Goal: Information Seeking & Learning: Learn about a topic

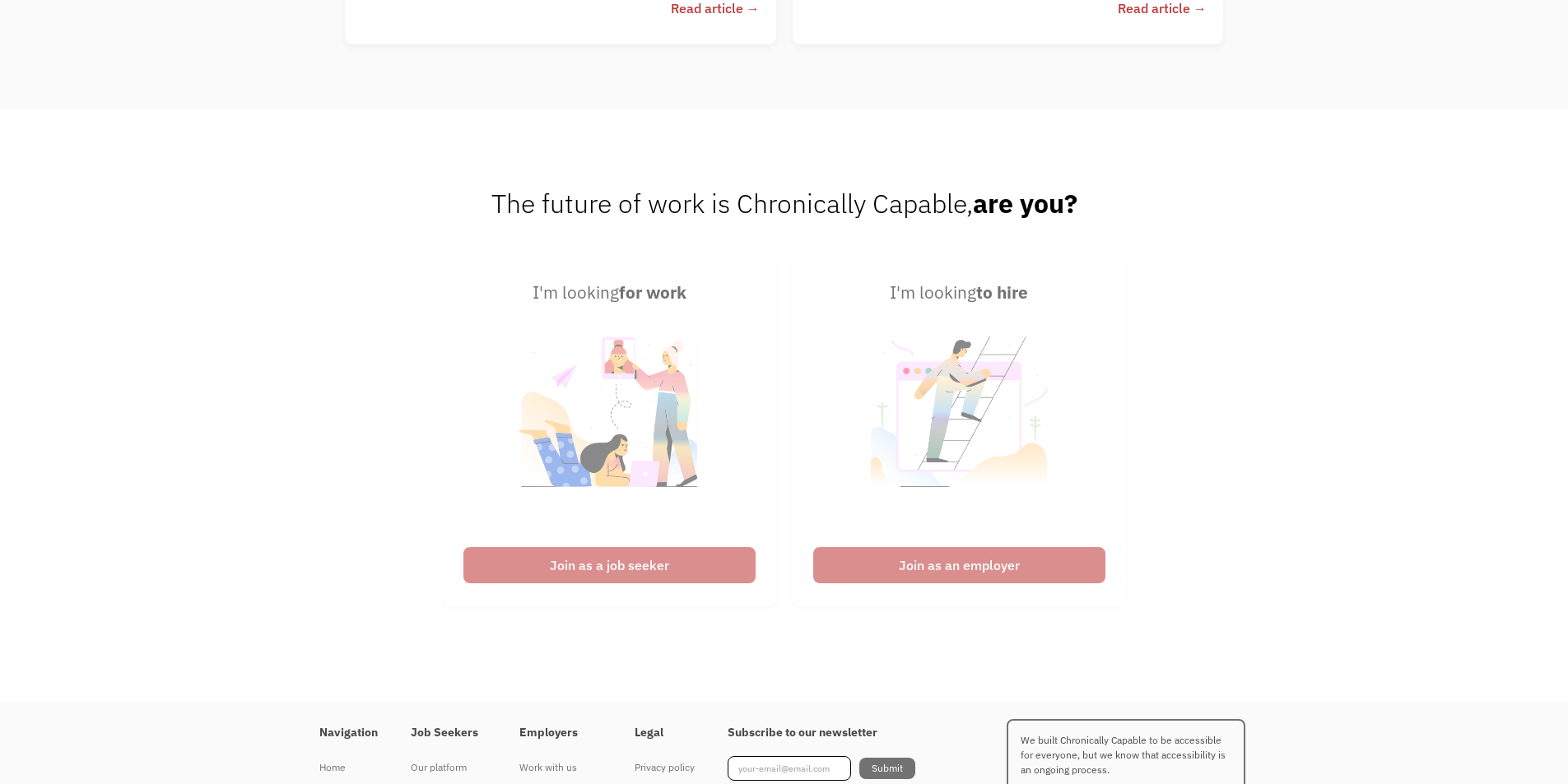
scroll to position [4174, 0]
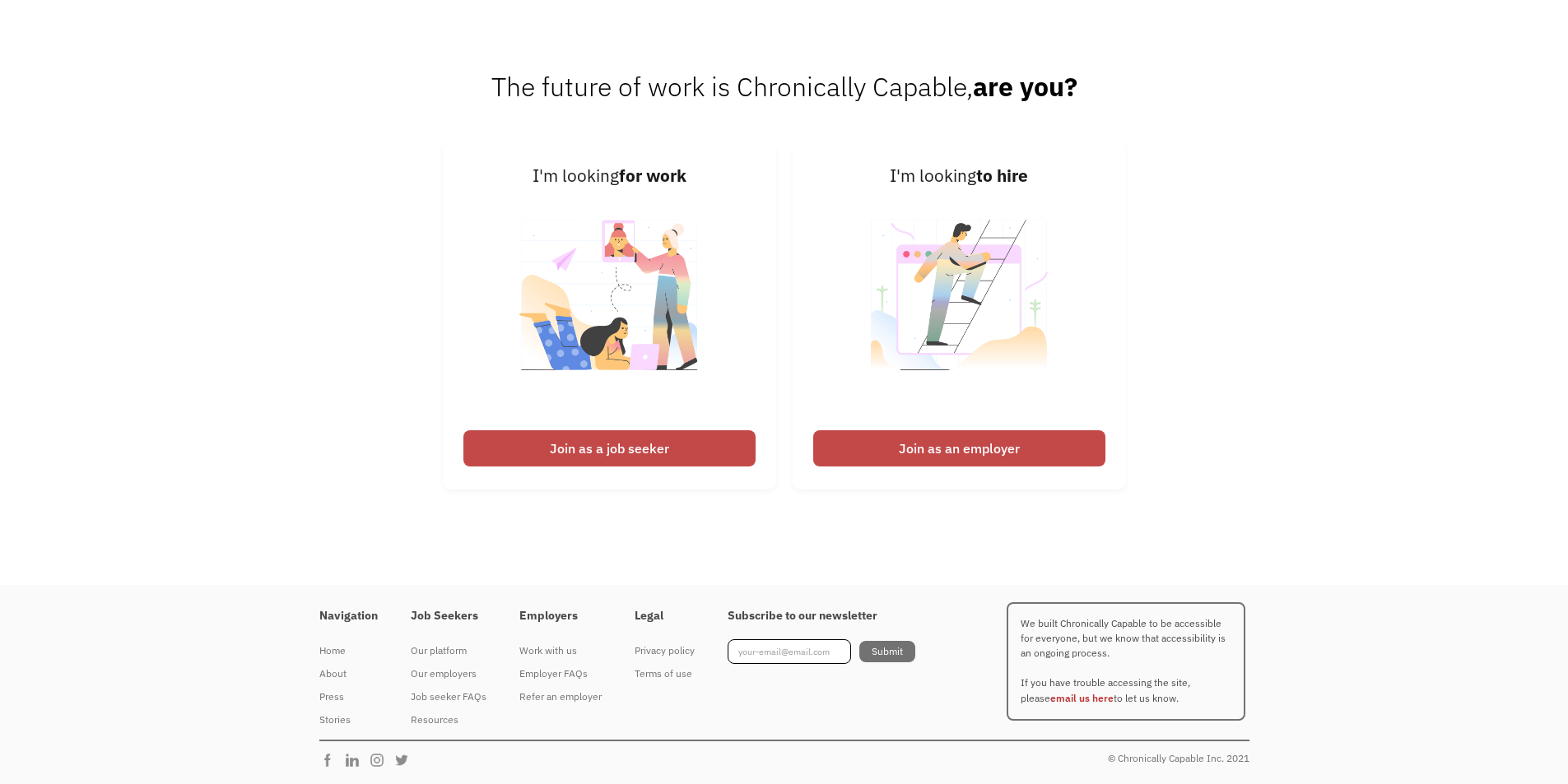
drag, startPoint x: 784, startPoint y: 449, endPoint x: 754, endPoint y: 816, distance: 368.2
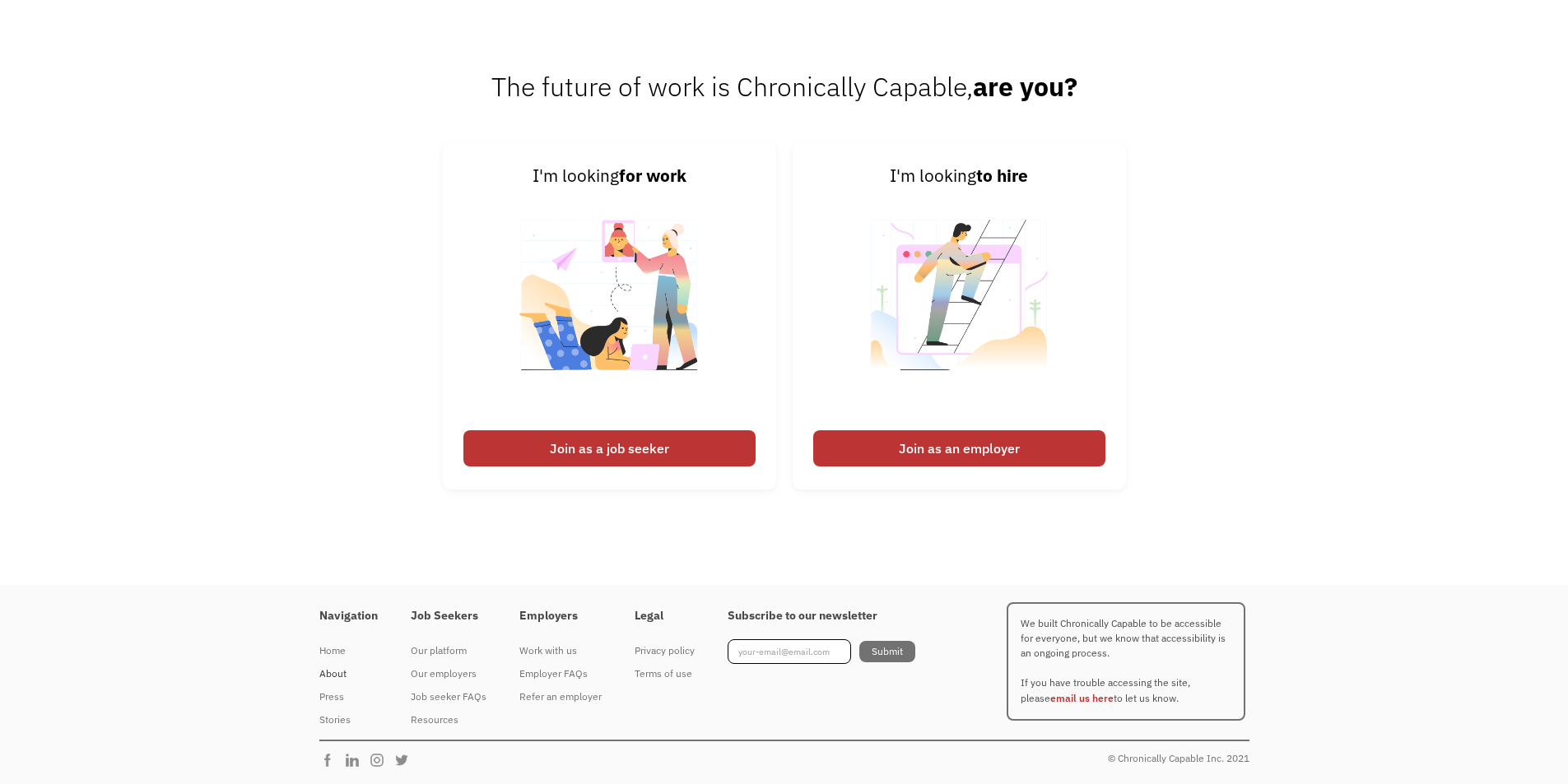
click at [343, 673] on div "About" at bounding box center [348, 674] width 59 height 20
click at [640, 652] on div "Privacy policy" at bounding box center [665, 651] width 60 height 20
click at [646, 668] on div "Terms of use" at bounding box center [665, 674] width 60 height 20
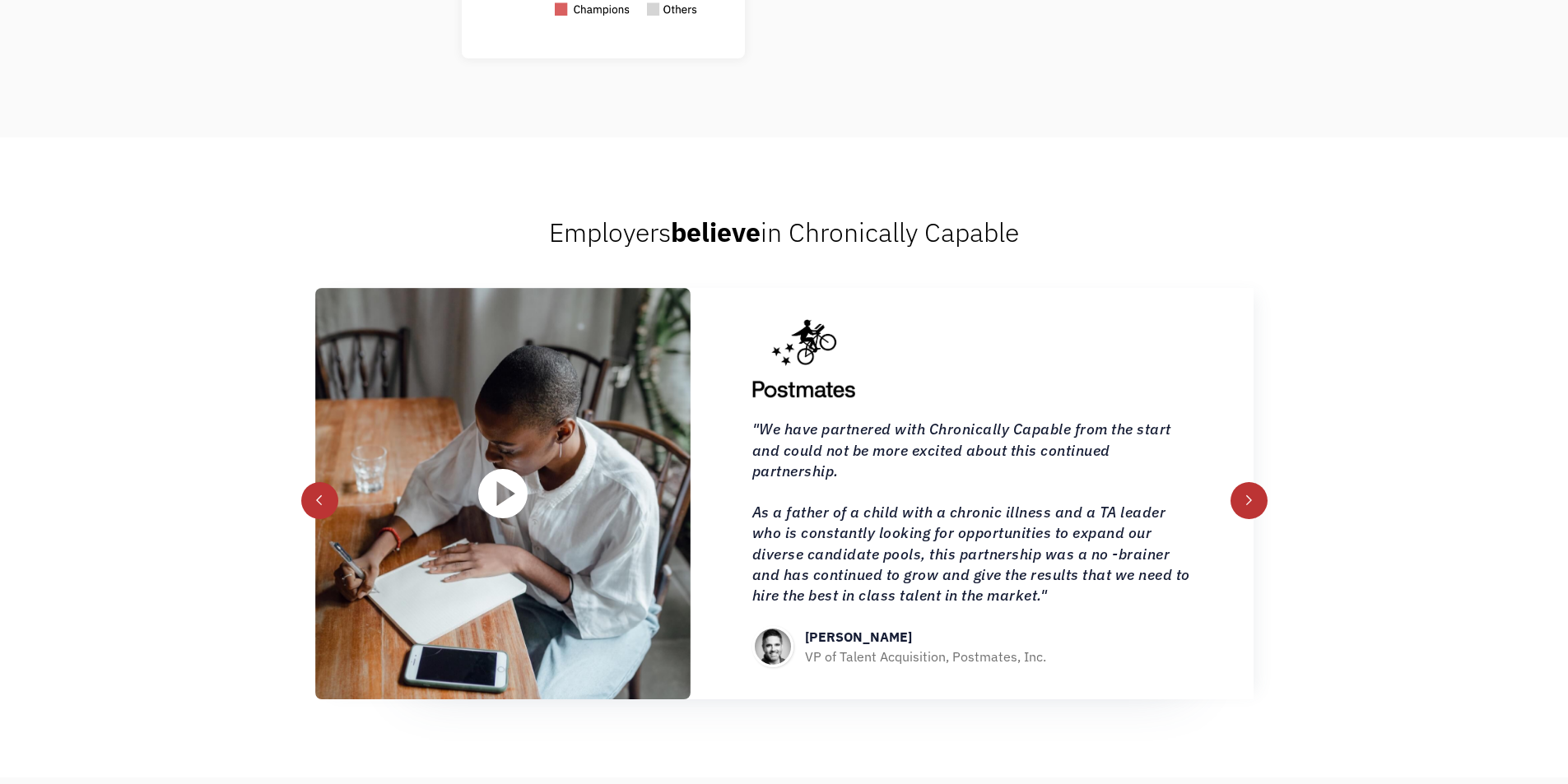
scroll to position [1871, 0]
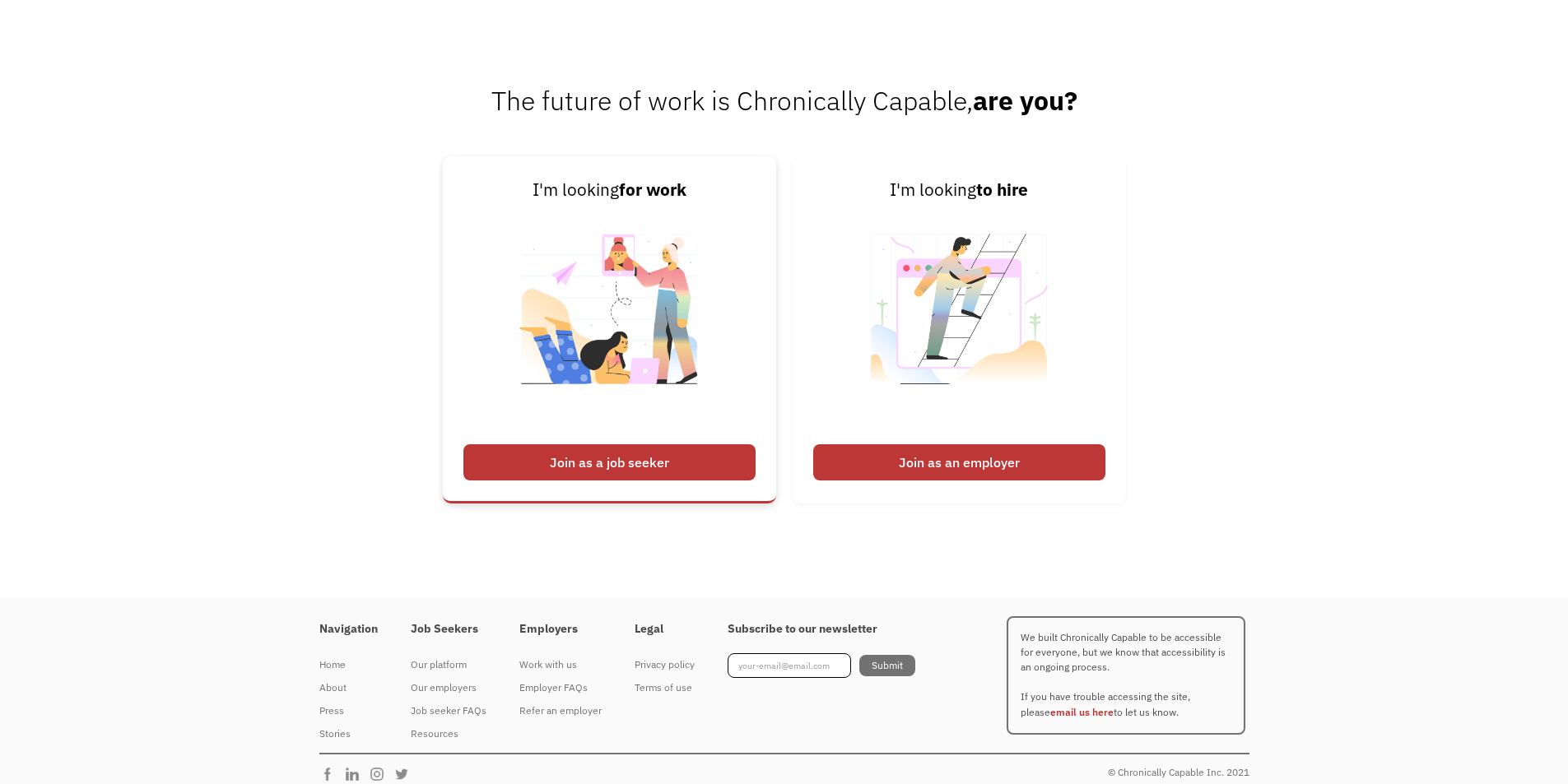
scroll to position [2565, 0]
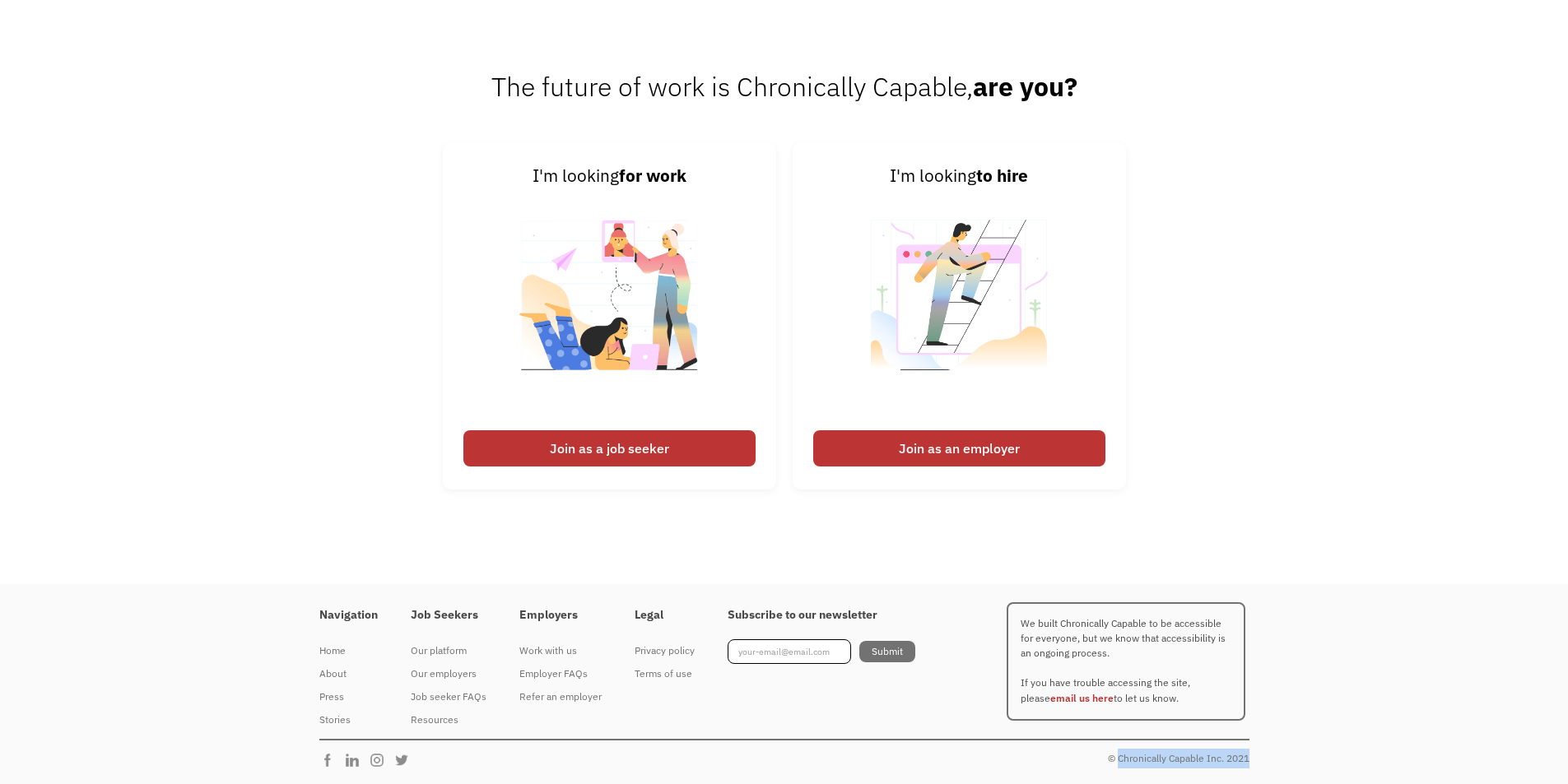
drag, startPoint x: 1116, startPoint y: 760, endPoint x: 1326, endPoint y: 757, distance: 210.0
click at [1326, 757] on div "Navigation Home About Press Stories Job Seekers Our platform Our employers Job …" at bounding box center [784, 684] width 1568 height 200
copy div "Chronically Capable Inc. 2021"
click at [1156, 767] on div "© Chronically Capable Inc. 2021" at bounding box center [1178, 759] width 141 height 20
drag, startPoint x: 1115, startPoint y: 757, endPoint x: 1224, endPoint y: 756, distance: 109.0
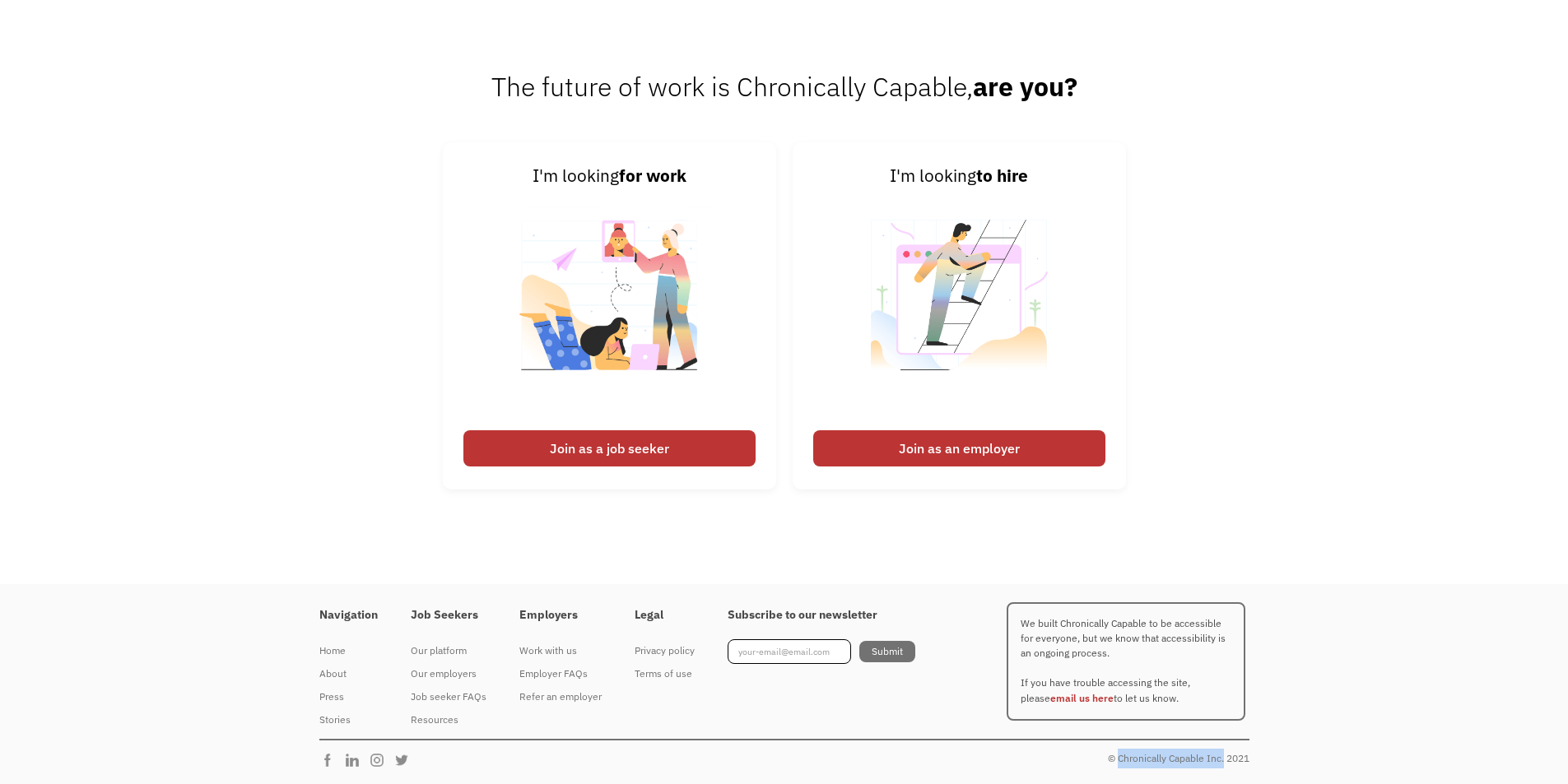
click at [1224, 756] on div "© Chronically Capable Inc. 2021" at bounding box center [1178, 759] width 141 height 20
copy div "Chronically Capable Inc."
drag, startPoint x: 626, startPoint y: 649, endPoint x: 673, endPoint y: 675, distance: 53.7
click at [673, 675] on div "Navigation Home About Press Stories Job Seekers Our platform Our employers Job …" at bounding box center [633, 661] width 629 height 140
click at [716, 695] on div "Legal Privacy policy Terms of use" at bounding box center [681, 661] width 93 height 140
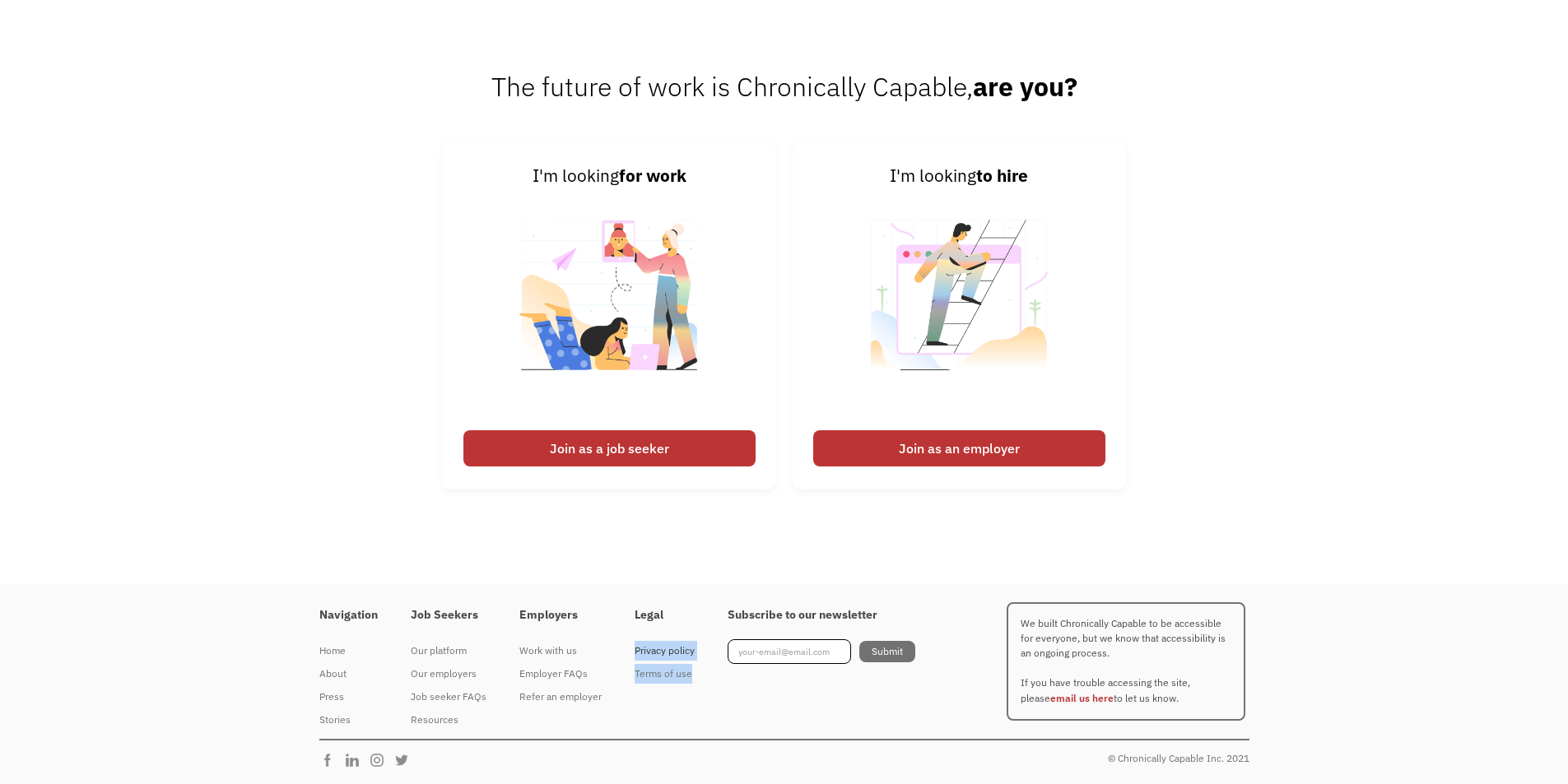
drag, startPoint x: 713, startPoint y: 694, endPoint x: 633, endPoint y: 652, distance: 90.4
click at [635, 652] on div "Legal Privacy policy Terms of use" at bounding box center [681, 661] width 93 height 140
copy div "Privacy policy Terms of use"
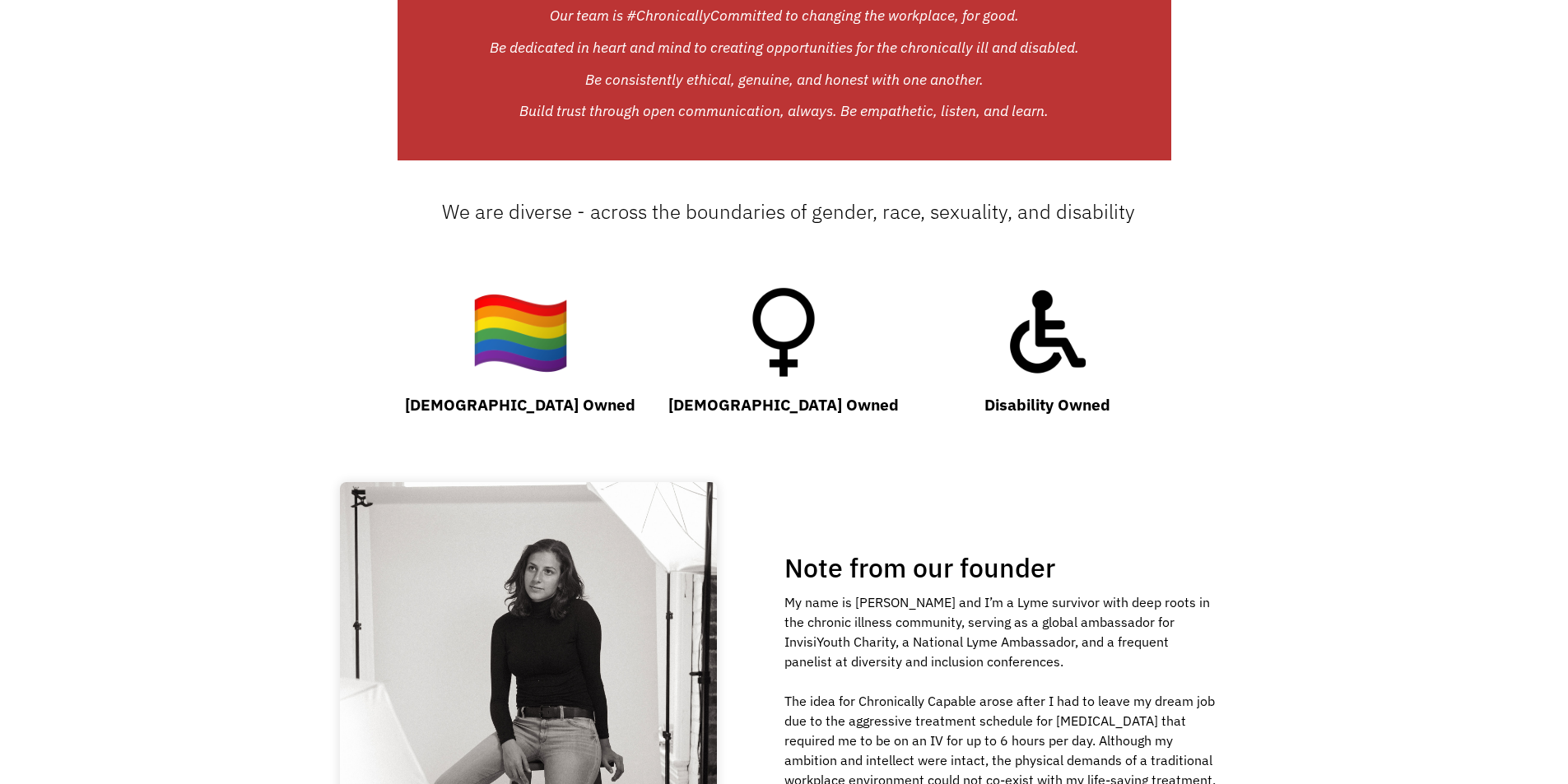
scroll to position [1810, 0]
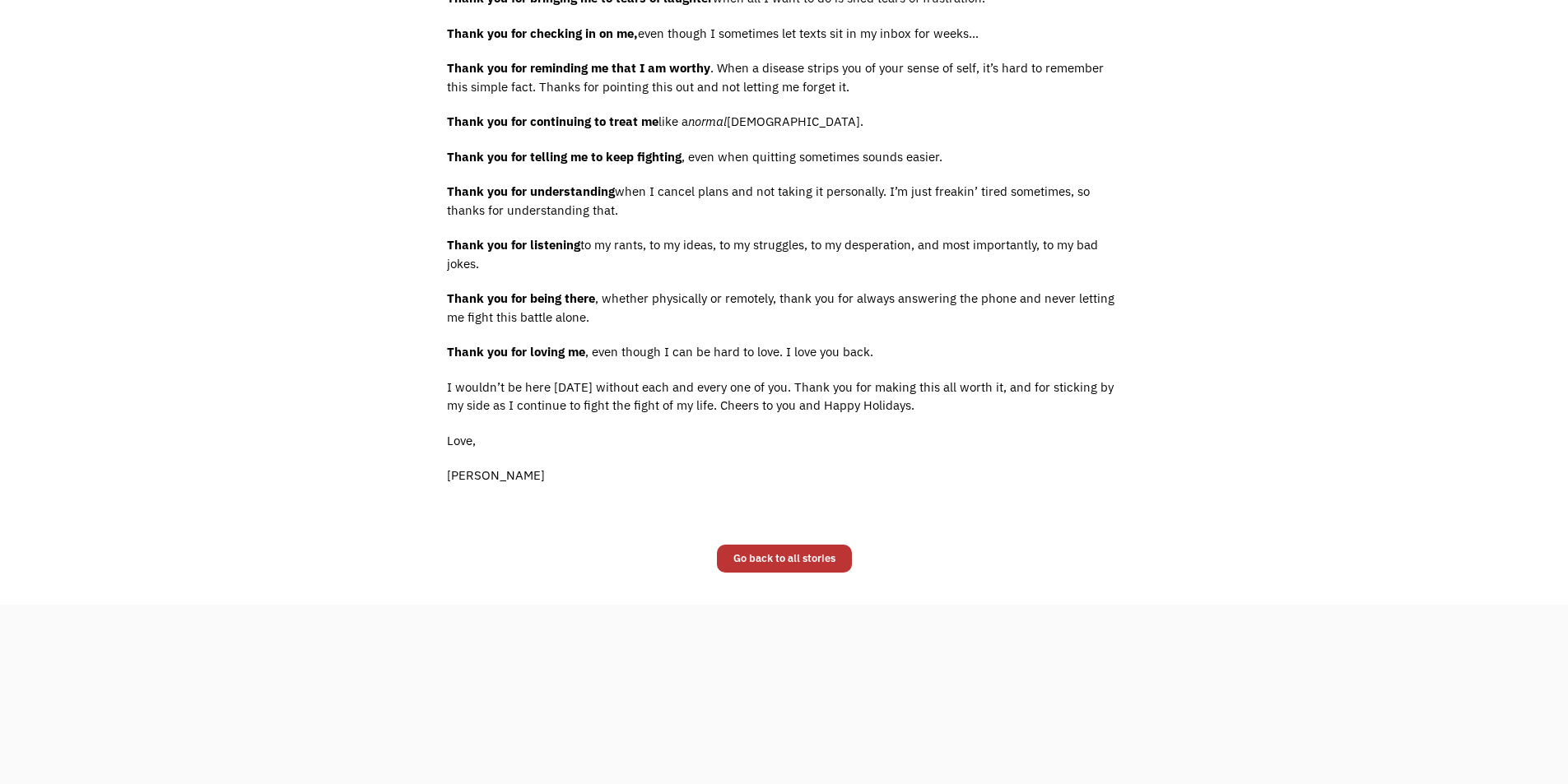
scroll to position [822, 0]
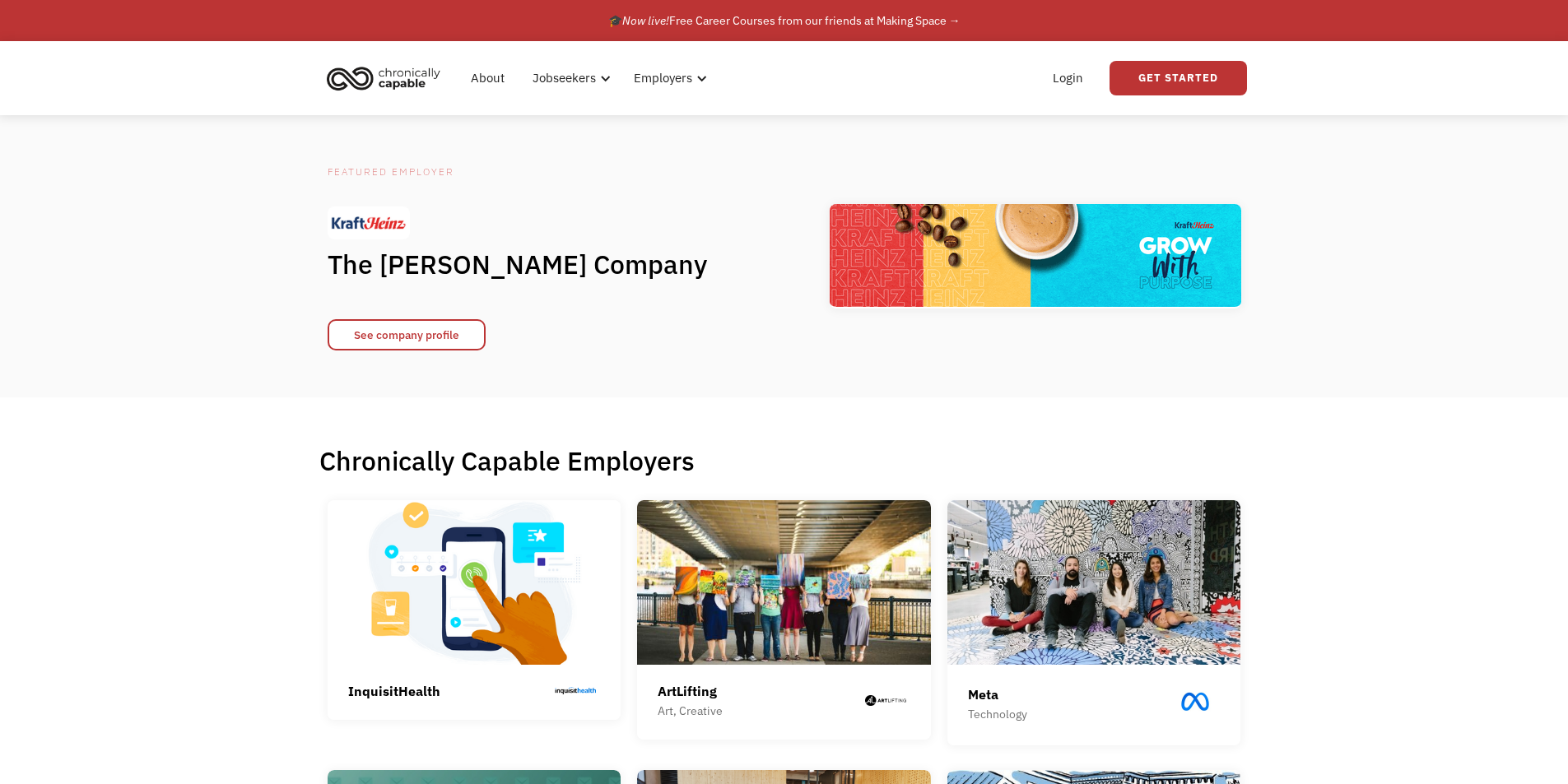
drag, startPoint x: 1239, startPoint y: 507, endPoint x: 1233, endPoint y: 289, distance: 218.1
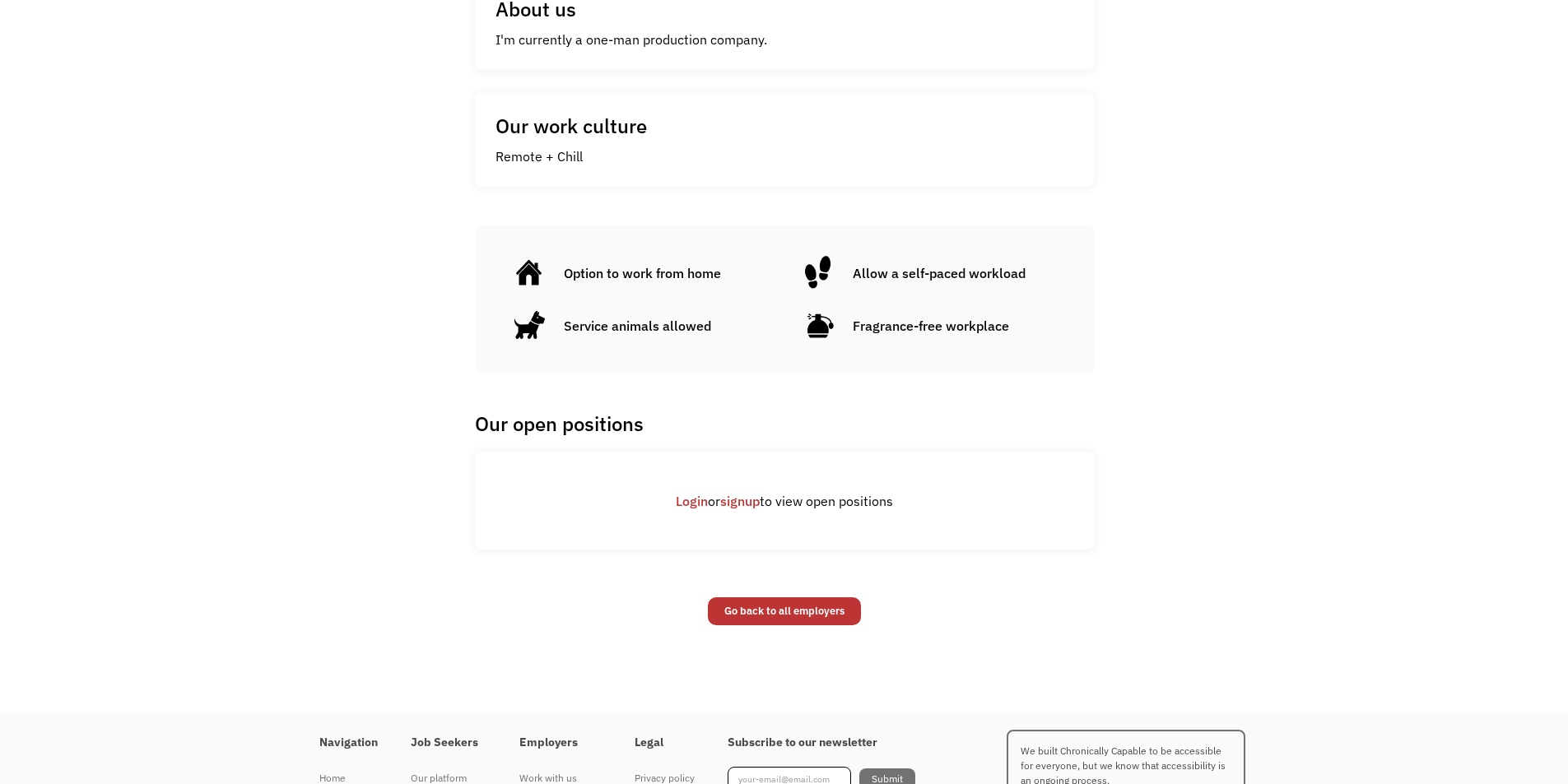
scroll to position [765, 0]
